Goal: Task Accomplishment & Management: Manage account settings

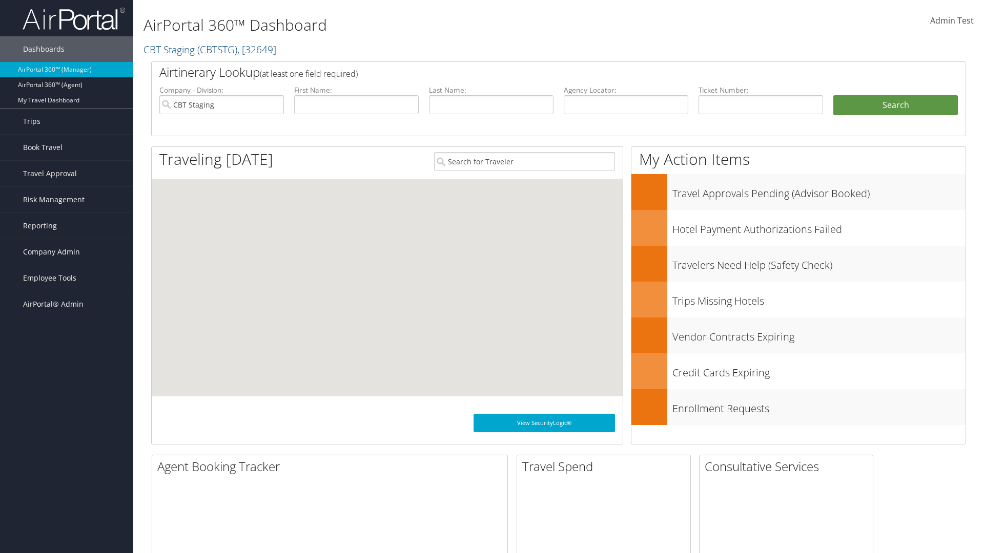
click at [67, 252] on span "Company Admin" at bounding box center [51, 252] width 57 height 26
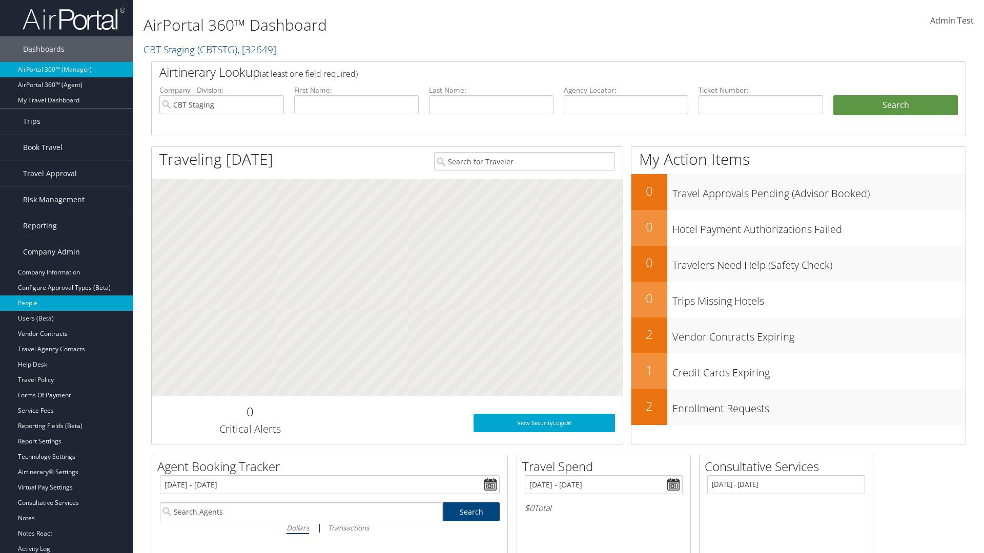
click at [67, 303] on link "People" at bounding box center [66, 303] width 133 height 15
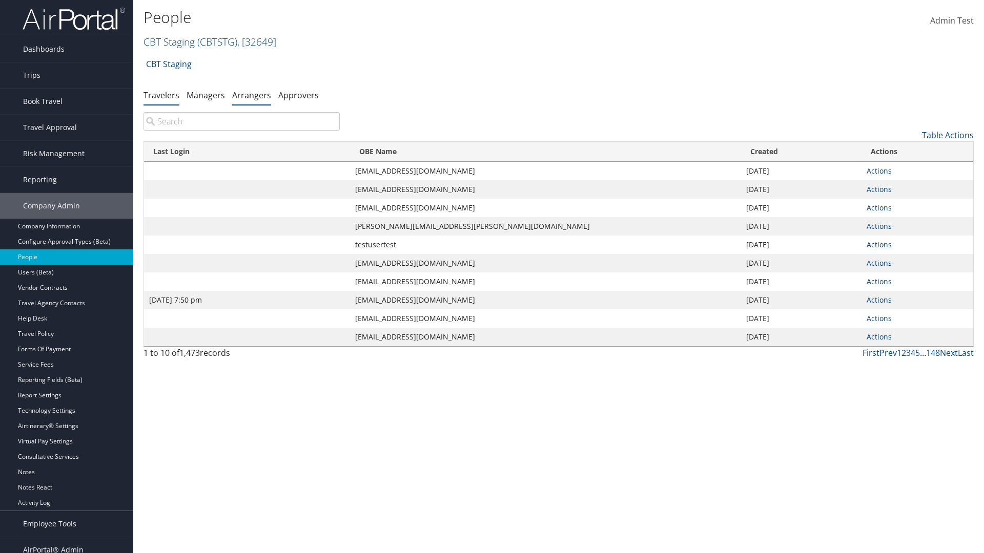
click at [252, 95] on link "Arrangers" at bounding box center [251, 95] width 39 height 11
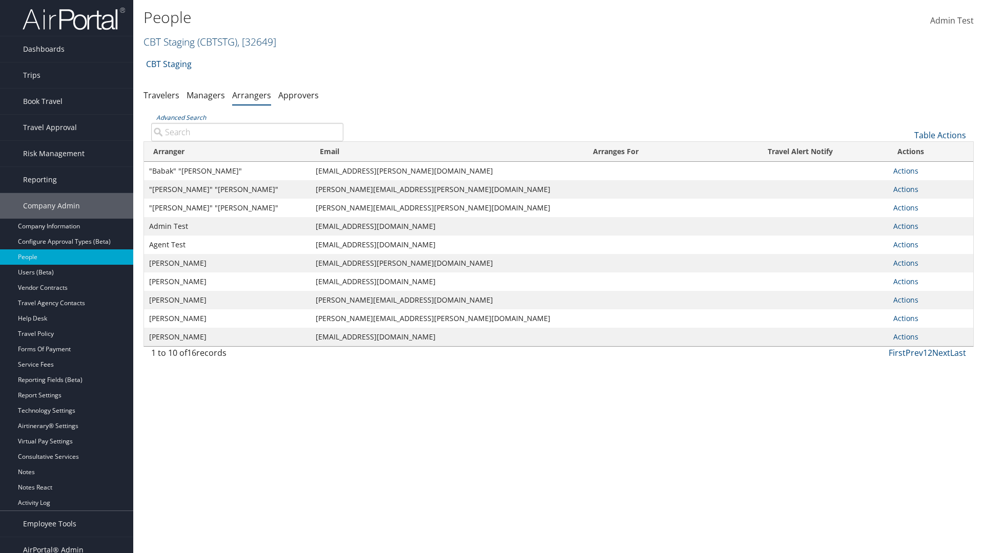
click at [169, 41] on link "CBT Staging ( CBTSTG ) , [ 32649 ]" at bounding box center [209, 42] width 133 height 14
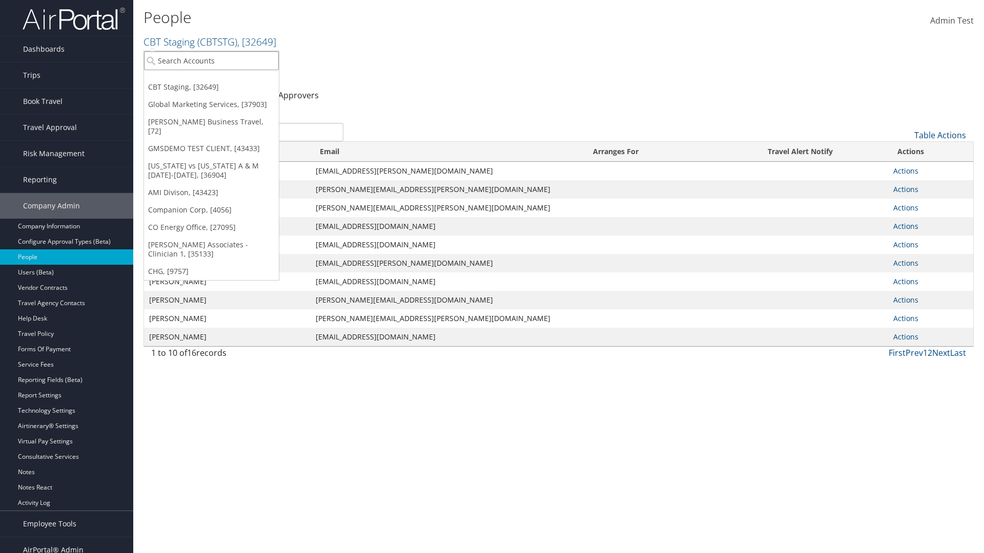
click at [211, 60] on input "search" at bounding box center [211, 60] width 135 height 19
type input "[PERSON_NAME] Business Travel"
click at [225, 79] on div "[PERSON_NAME] Business Travel (C10001), [72]" at bounding box center [225, 79] width 175 height 9
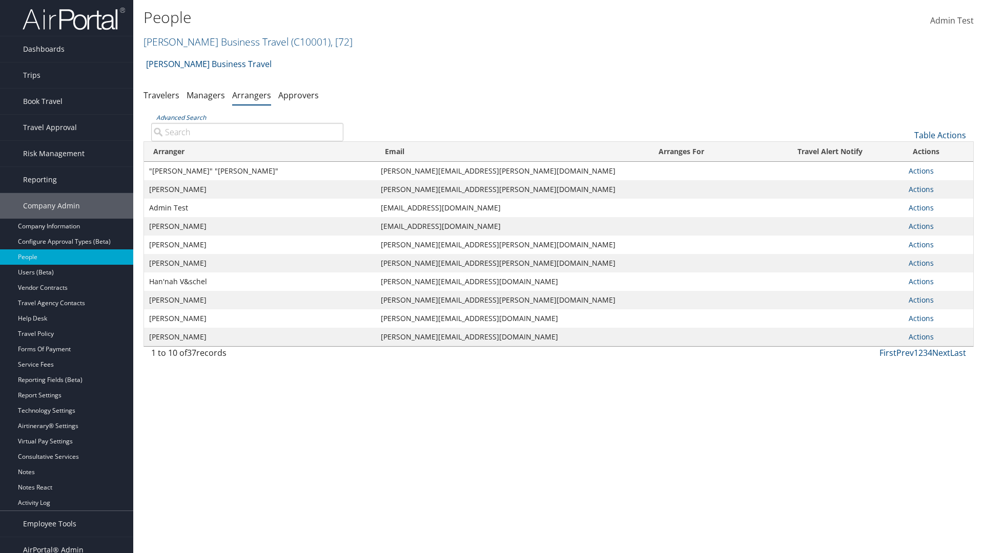
click at [247, 132] on input "Advanced Search" at bounding box center [247, 132] width 192 height 18
type input ""Te"
